Goal: Transaction & Acquisition: Purchase product/service

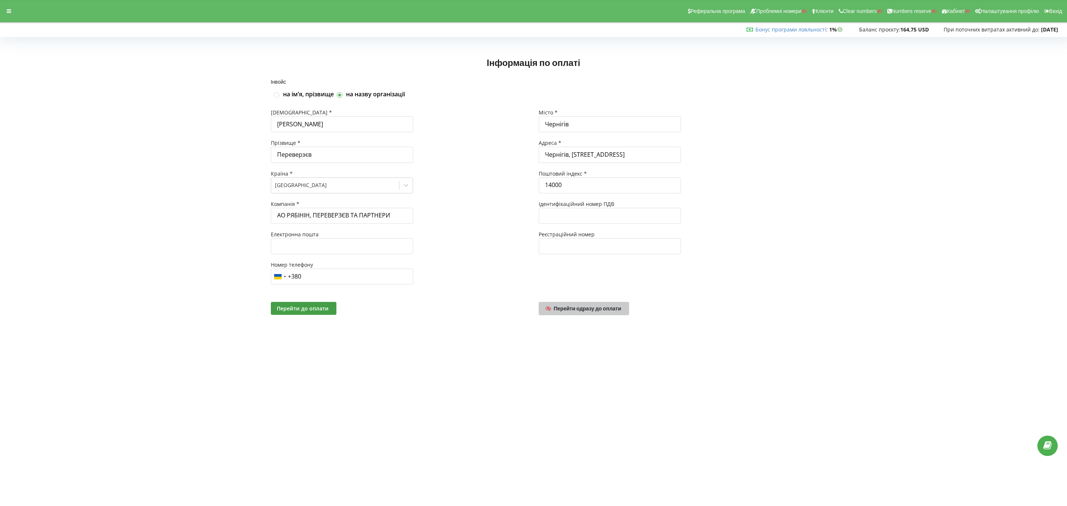
click at [606, 311] on span "Перейти одразу до оплати" at bounding box center [587, 308] width 67 height 6
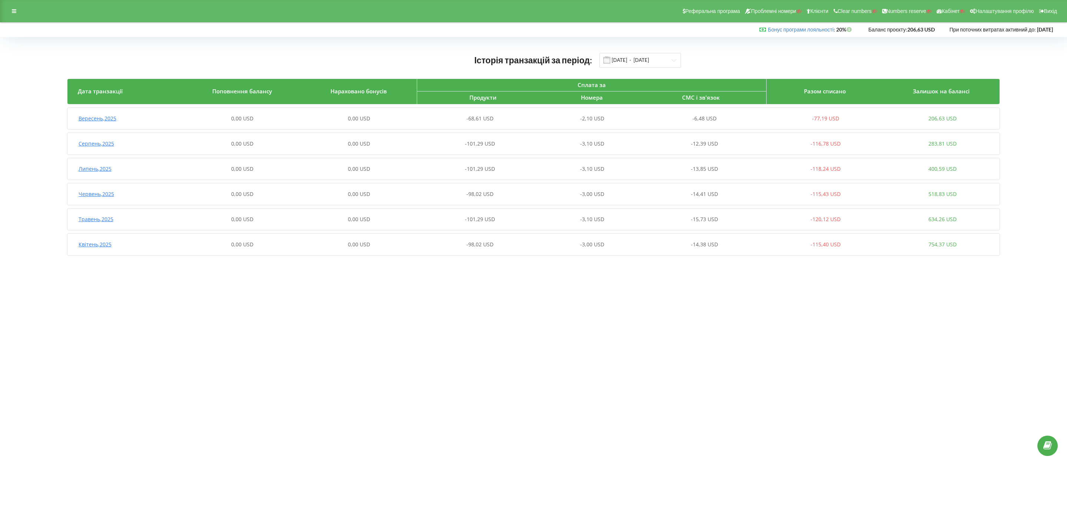
click at [638, 47] on div "Історія транзакцій за період: 01.04.2025 - 22.09.2025 Дата транзакції Поповненн…" at bounding box center [533, 156] width 1051 height 222
click at [641, 58] on input "[DATE] - [DATE]" at bounding box center [640, 60] width 82 height 15
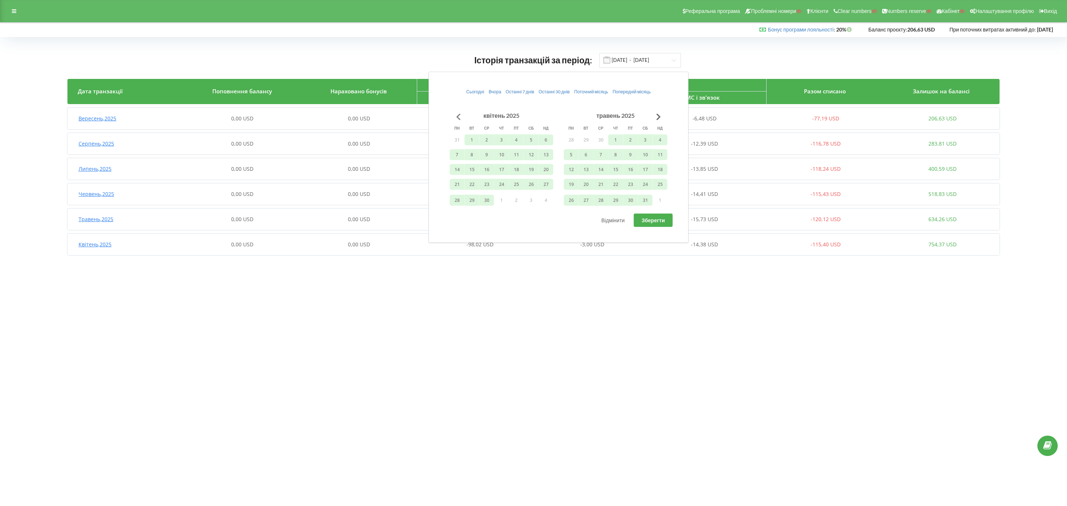
click at [459, 120] on button "Go to previous month" at bounding box center [458, 116] width 15 height 15
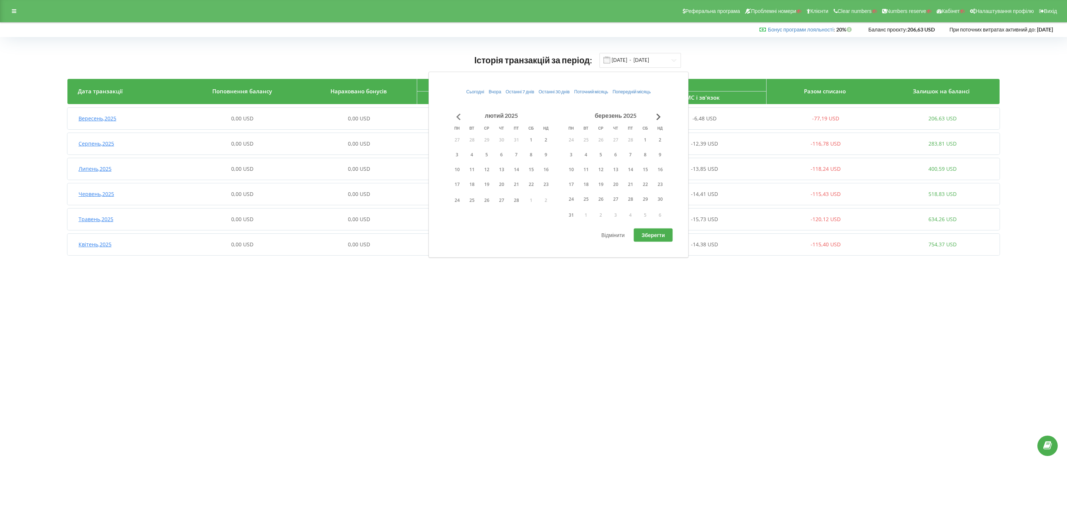
click at [459, 120] on button "Go to previous month" at bounding box center [458, 116] width 15 height 15
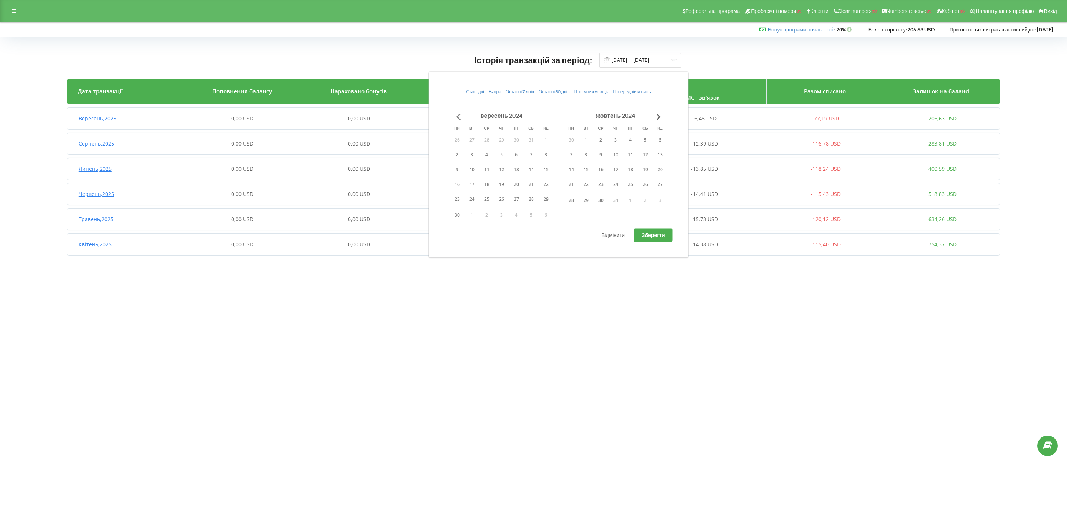
click at [459, 120] on button "Go to previous month" at bounding box center [458, 116] width 15 height 15
click at [495, 142] on button "1" at bounding box center [501, 139] width 15 height 11
click at [658, 117] on button "Go to next month" at bounding box center [658, 116] width 15 height 15
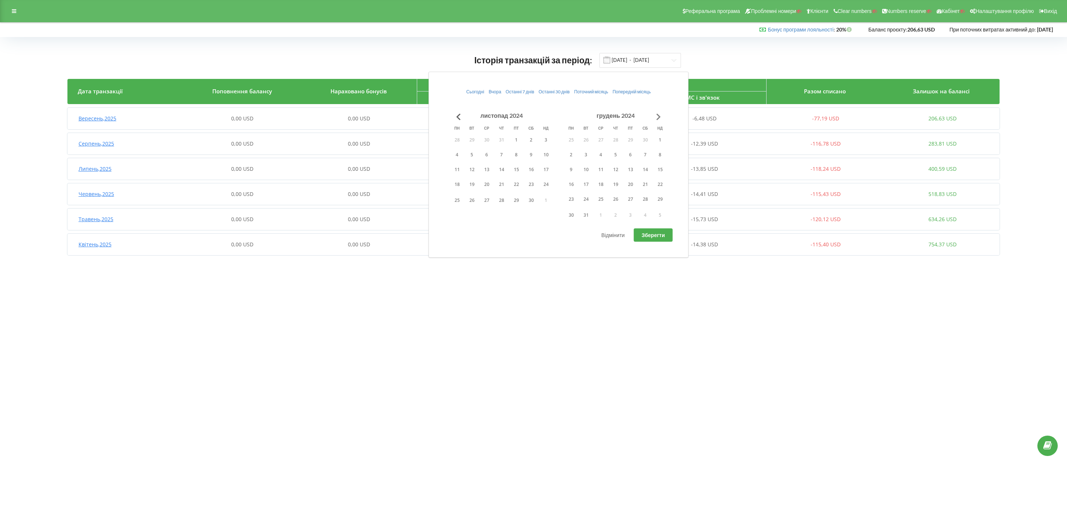
click at [658, 117] on button "Go to next month" at bounding box center [658, 116] width 15 height 15
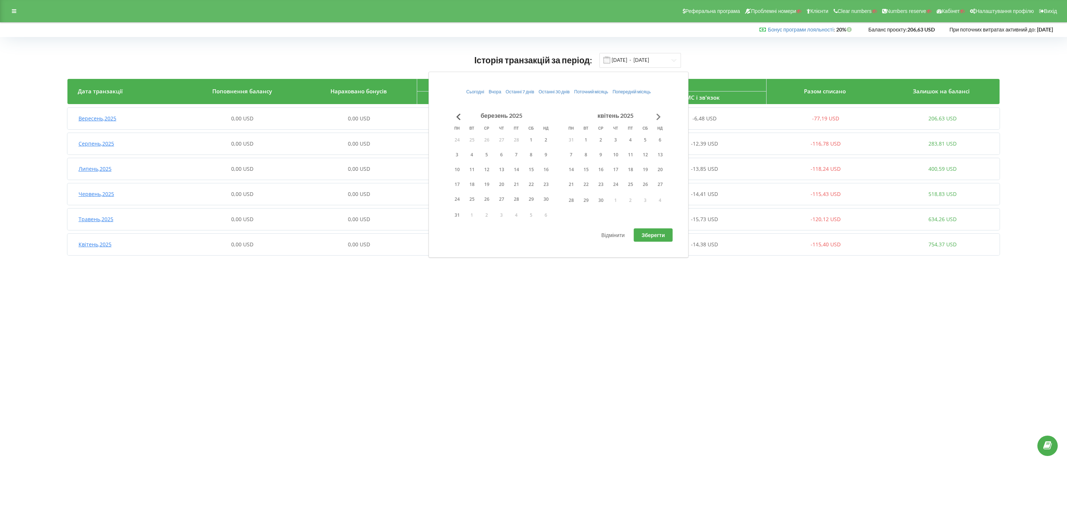
click at [658, 117] on button "Go to next month" at bounding box center [658, 116] width 15 height 15
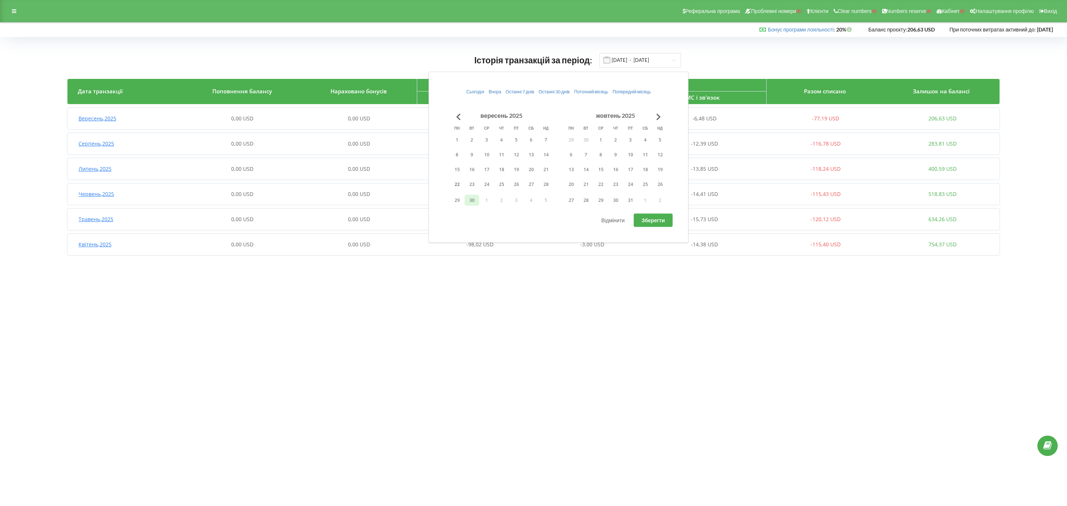
click at [471, 203] on button "30" at bounding box center [472, 200] width 15 height 11
click at [649, 220] on span "Зберегти" at bounding box center [653, 220] width 23 height 6
type input "01.08.2024 - 30.09.2025"
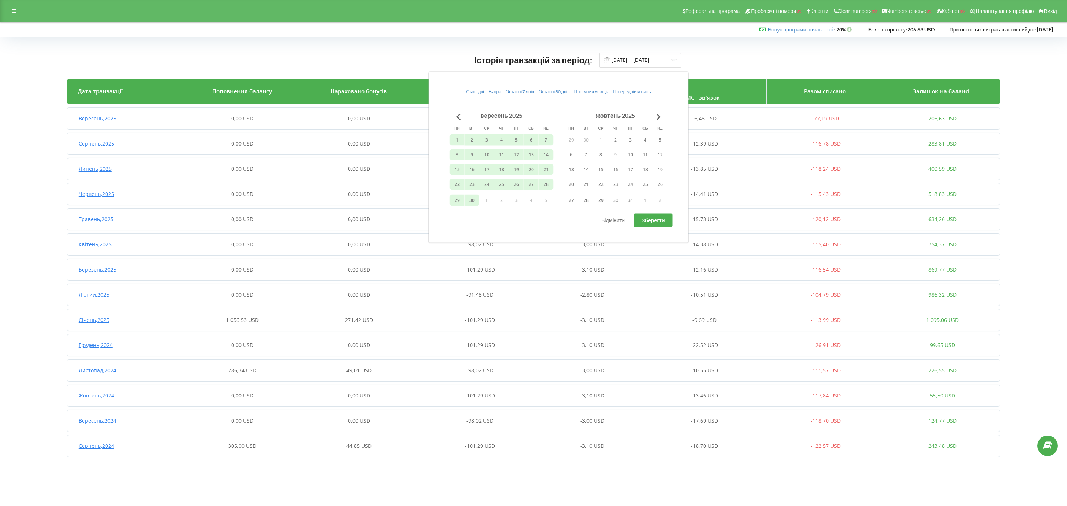
click at [255, 318] on span "1 056,53 USD" at bounding box center [242, 319] width 33 height 7
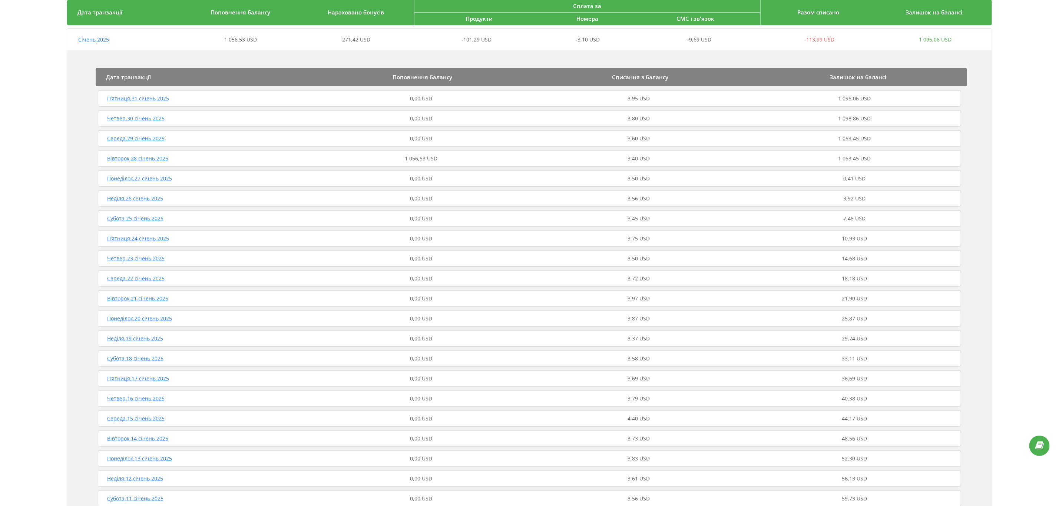
scroll to position [278, 0]
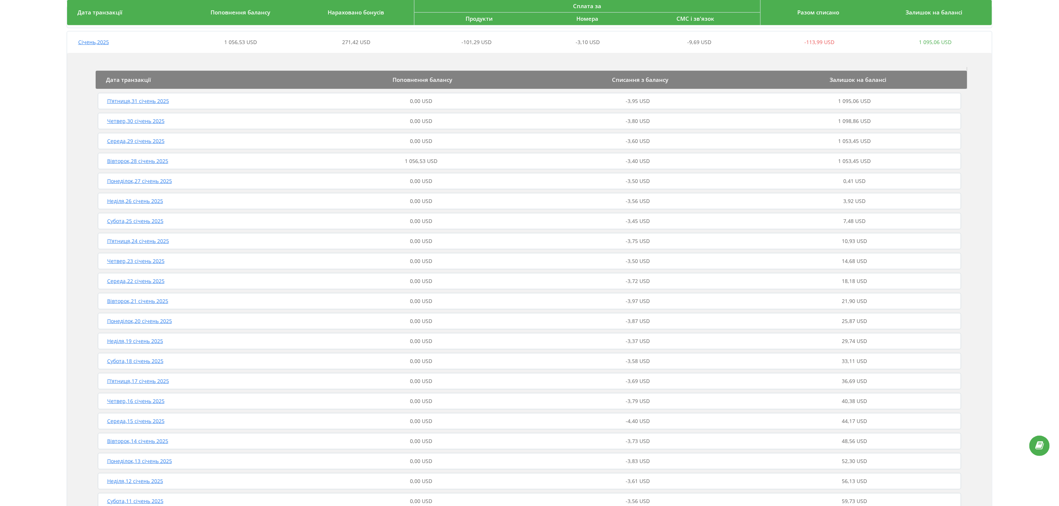
click at [402, 166] on div "Вівторок , 28 січень 2025 1 056,53 USD -3,40 USD 1 053,45 USD" at bounding box center [529, 161] width 867 height 18
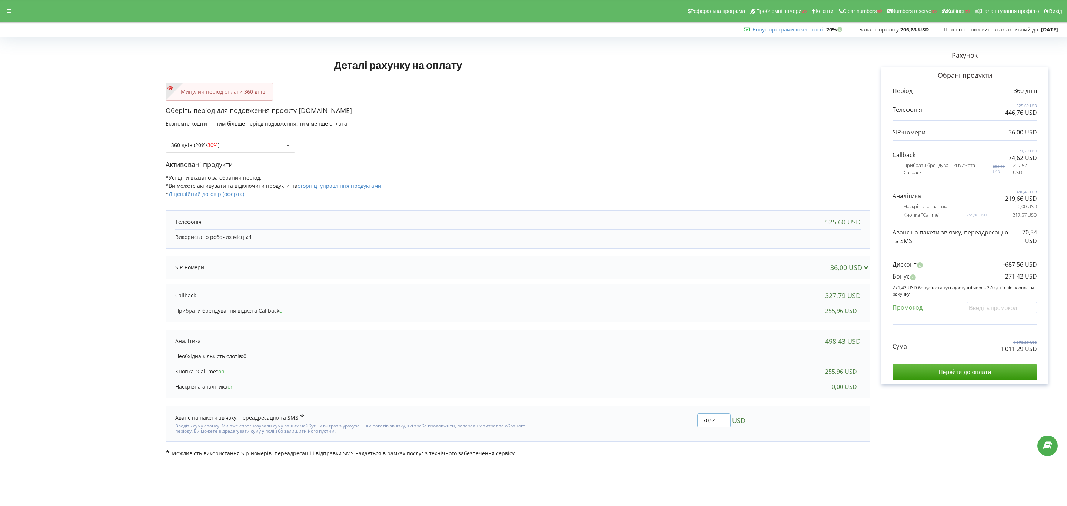
drag, startPoint x: 716, startPoint y: 421, endPoint x: 675, endPoint y: 423, distance: 41.2
click at [675, 423] on div "70,54 USD" at bounding box center [642, 423] width 218 height 31
type input "127,14"
click at [674, 423] on div "Деталі рахунку на оплату Минулий період оплати 360 днів Оберіть період для подо…" at bounding box center [533, 249] width 1051 height 418
click at [972, 376] on input "Перейти до оплати" at bounding box center [965, 373] width 144 height 16
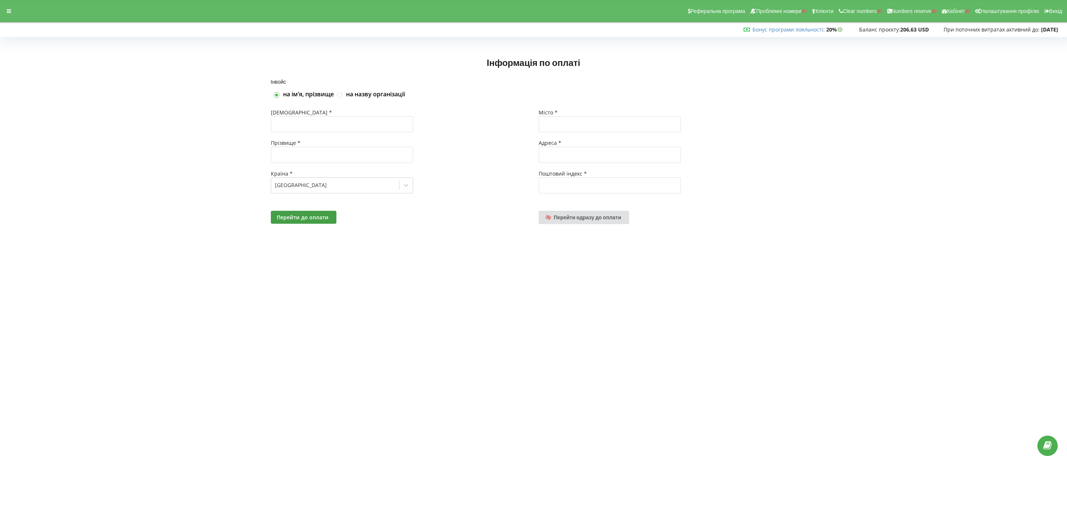
drag, startPoint x: 5, startPoint y: 12, endPoint x: 8, endPoint y: 16, distance: 4.5
click at [6, 12] on div at bounding box center [8, 11] width 13 height 10
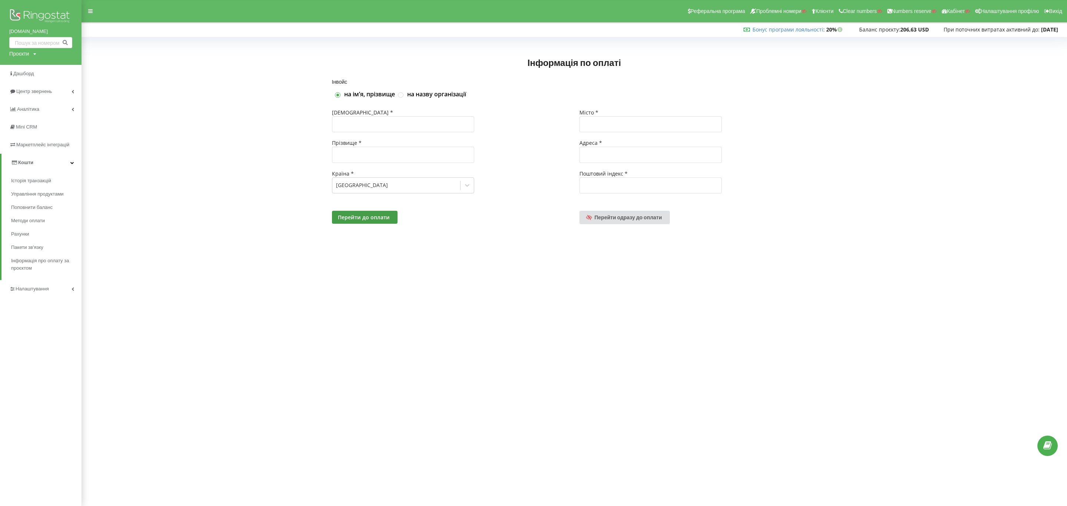
click at [38, 51] on div "kupi-rakushku.od.ua Проєкти Пошук" at bounding box center [41, 32] width 82 height 65
click at [33, 54] on div "Проєкти Пошук" at bounding box center [22, 53] width 27 height 7
click at [35, 75] on div "Пошук" at bounding box center [42, 68] width 67 height 23
click at [40, 69] on input "text" at bounding box center [32, 69] width 37 height 11
click at [27, 56] on div "Проєкти" at bounding box center [19, 53] width 20 height 7
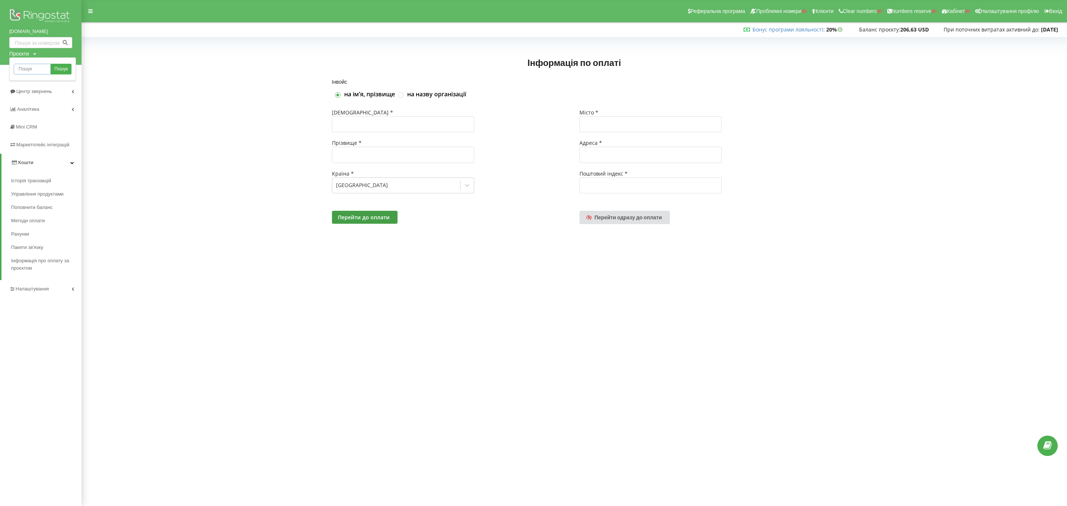
click at [36, 70] on input "text" at bounding box center [32, 69] width 37 height 11
paste input "service-znak.com.u"
type input "service-znak.com.u"
click at [60, 69] on span "Пошук" at bounding box center [60, 69] width 13 height 7
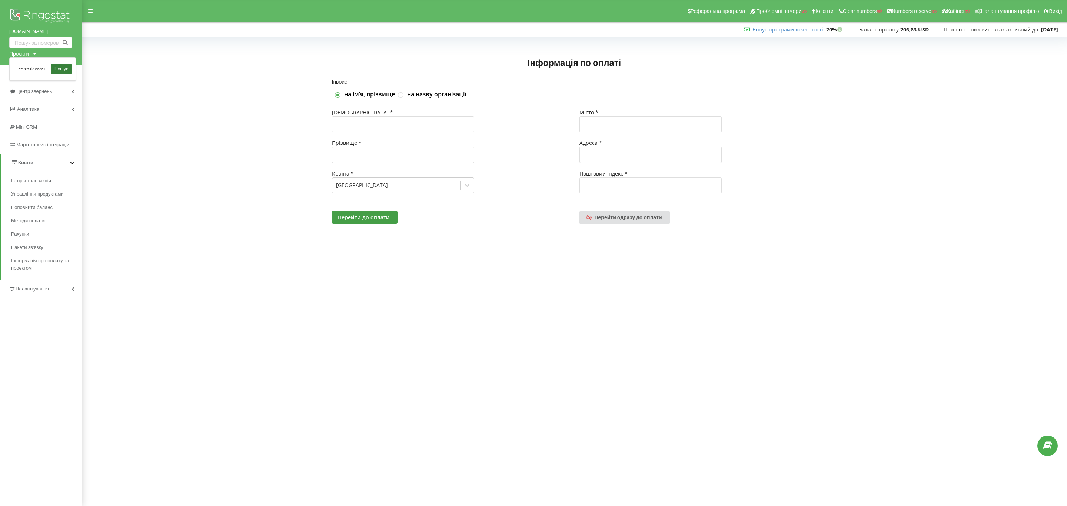
scroll to position [0, 0]
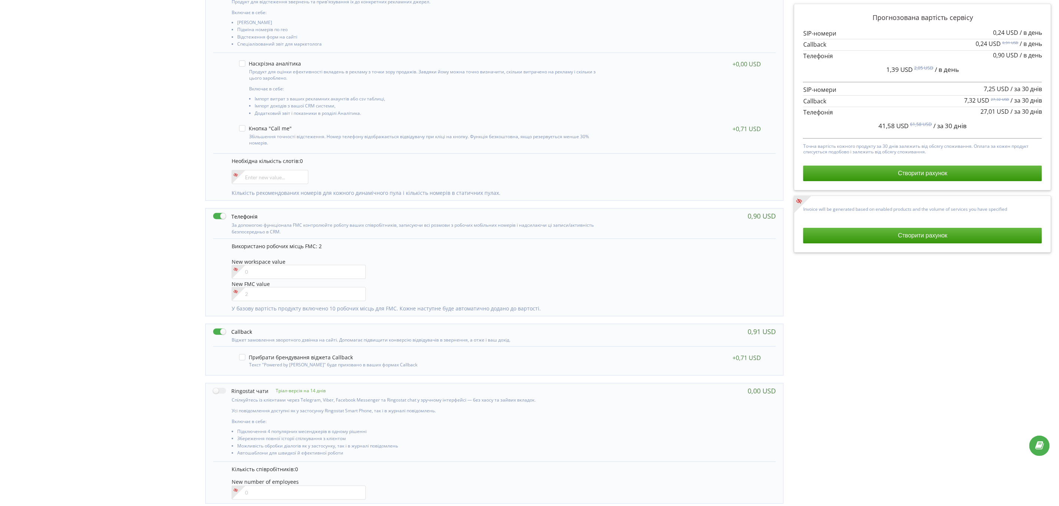
scroll to position [4, 0]
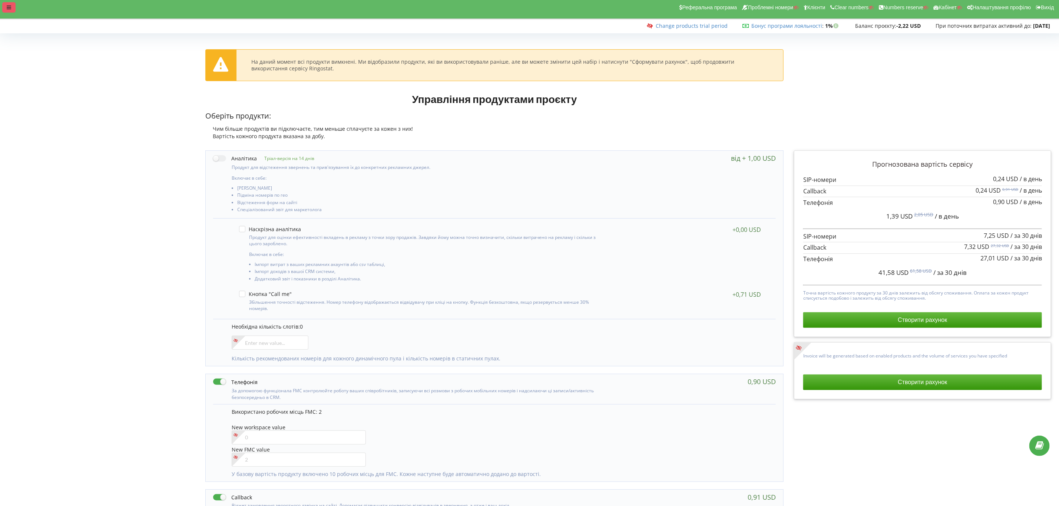
click at [9, 5] on icon at bounding box center [9, 7] width 4 height 5
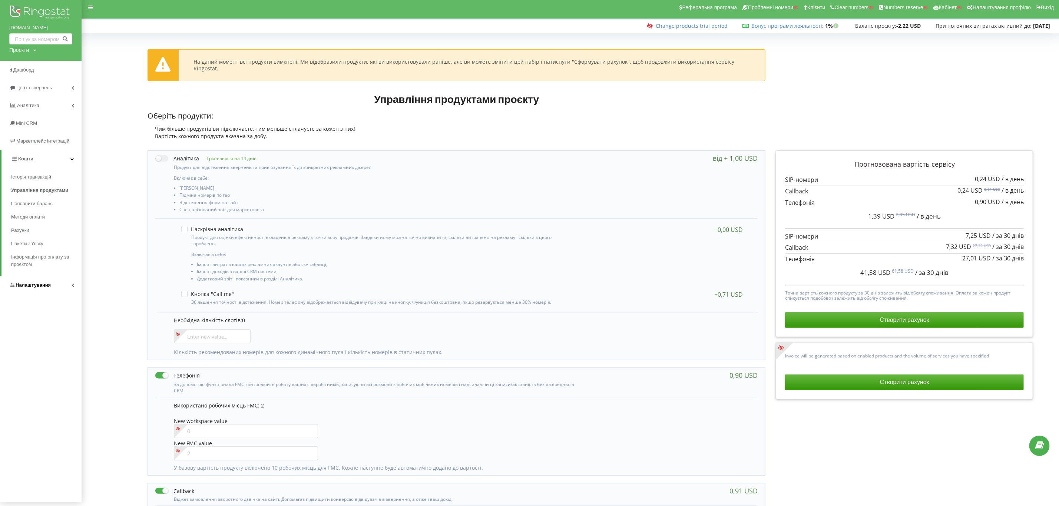
click at [47, 287] on span "Налаштування" at bounding box center [33, 285] width 35 height 6
click at [31, 215] on span "Віртуальна АТС" at bounding box center [36, 212] width 38 height 7
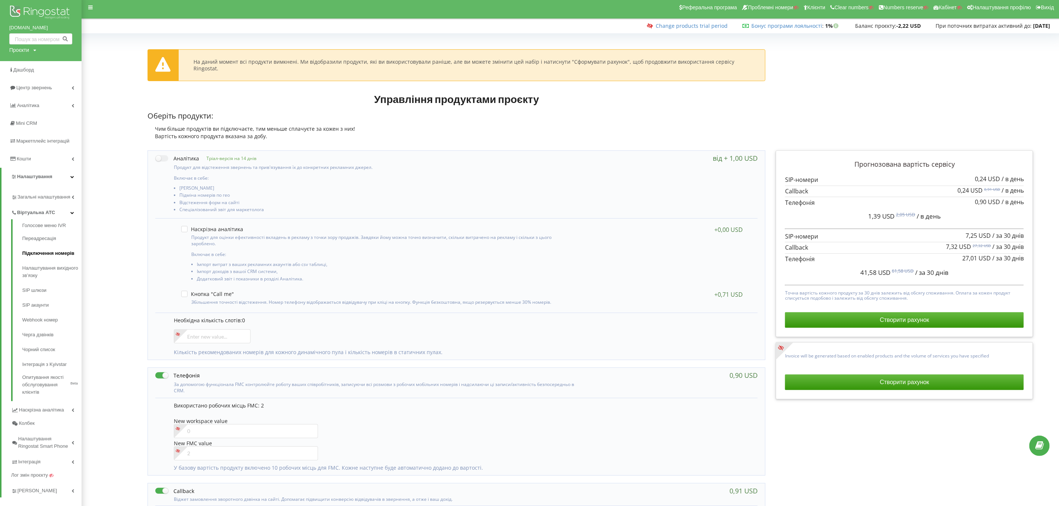
click at [39, 255] on link "Підключення номерів" at bounding box center [51, 253] width 59 height 15
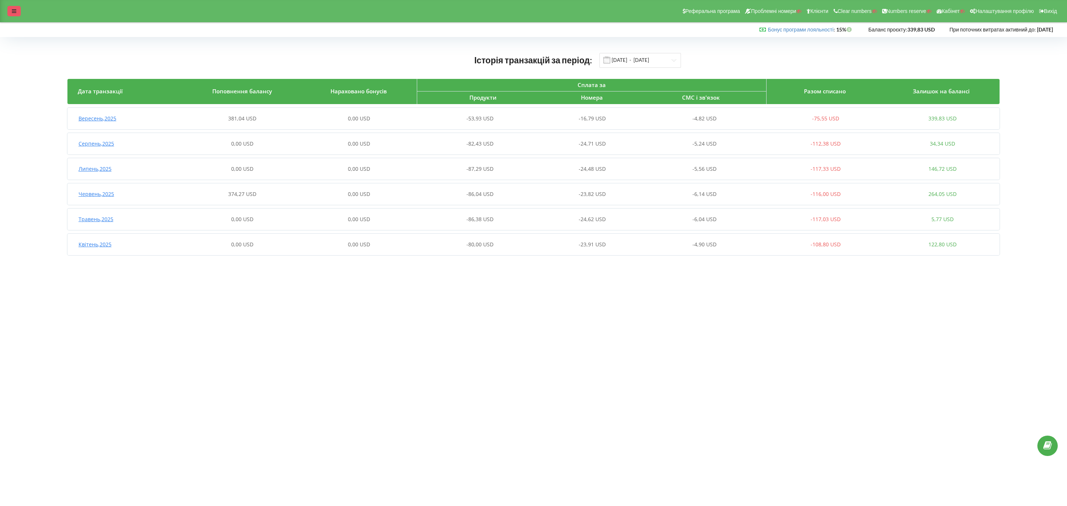
click at [17, 7] on div at bounding box center [13, 11] width 13 height 10
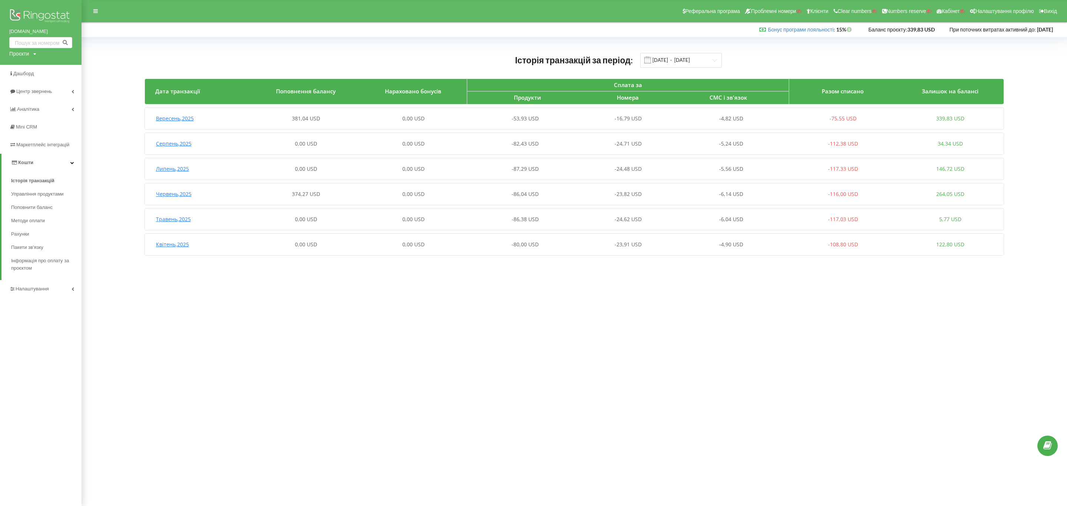
click at [20, 50] on div "Проєкти" at bounding box center [19, 53] width 20 height 7
click at [21, 58] on div "Пошук" at bounding box center [42, 68] width 67 height 23
click at [31, 68] on input "text" at bounding box center [32, 69] width 37 height 11
type input "hrteam"
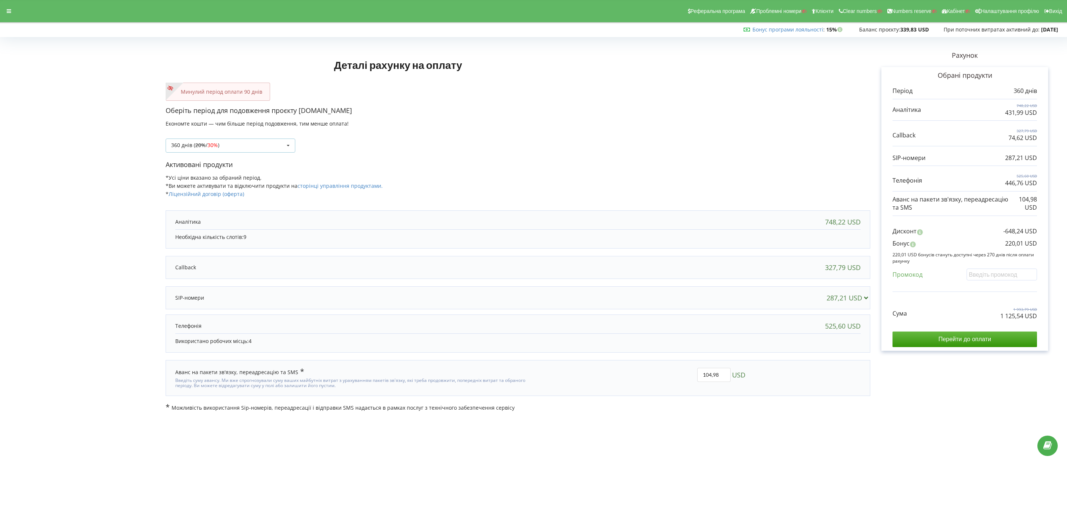
click at [224, 148] on div "360 днів ( 20% / 30% ) Поповнити баланс без подовження 20% / 30% 30% / 40%" at bounding box center [231, 146] width 130 height 14
click at [228, 199] on div "180 днів (10%)" at bounding box center [230, 200] width 129 height 14
click at [242, 142] on div "180 днів (10%) Поповнити баланс без подовження 20% / 30% )" at bounding box center [231, 146] width 130 height 14
click at [219, 186] on div "90 днів" at bounding box center [230, 187] width 129 height 14
